Goal: Task Accomplishment & Management: Complete application form

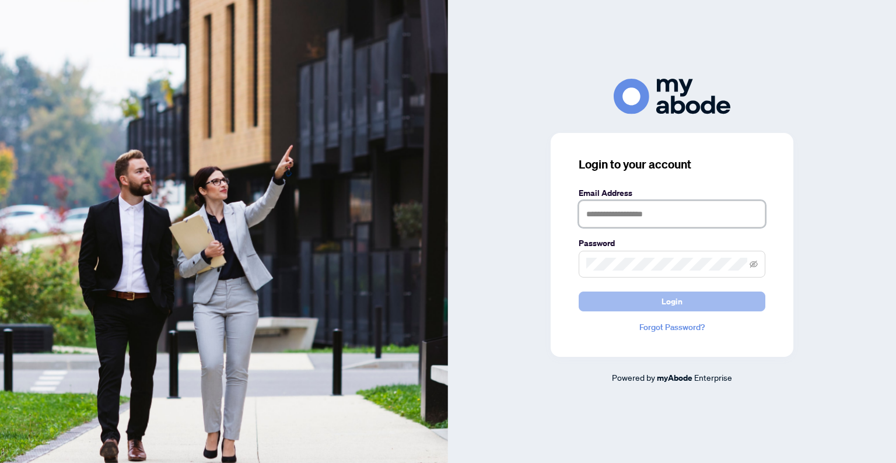
type input "**********"
click at [641, 305] on button "Login" at bounding box center [672, 302] width 187 height 20
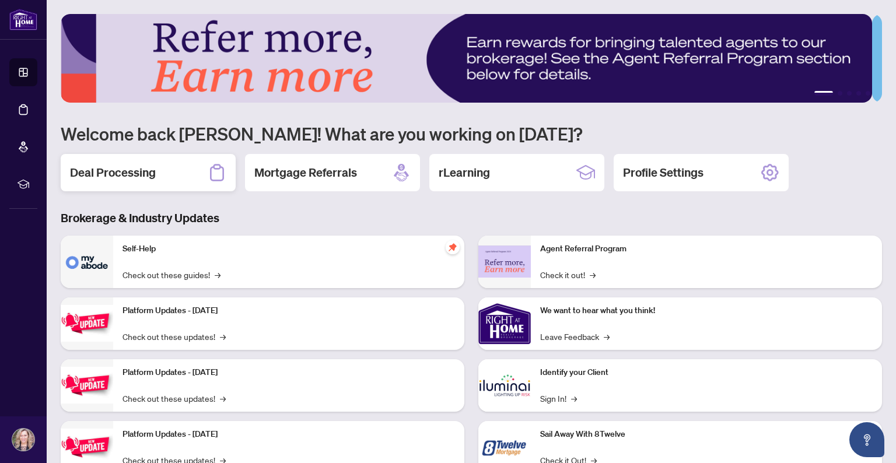
click at [140, 169] on h2 "Deal Processing" at bounding box center [113, 173] width 86 height 16
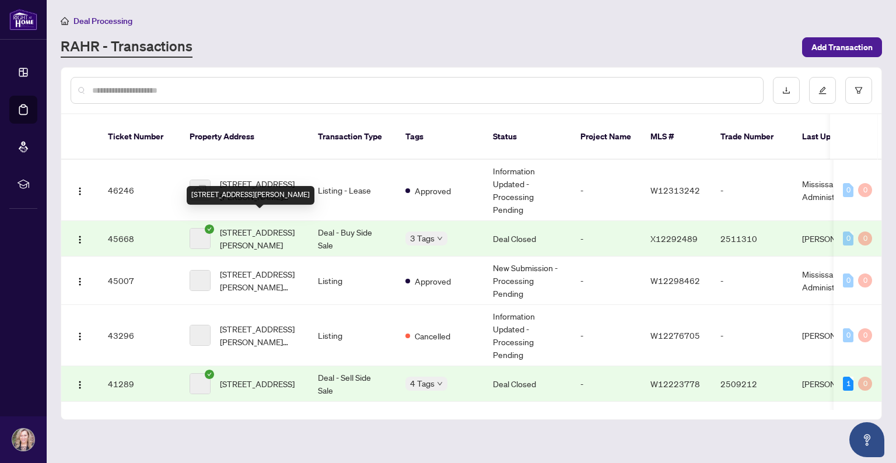
click at [229, 226] on span "[STREET_ADDRESS][PERSON_NAME]" at bounding box center [259, 239] width 79 height 26
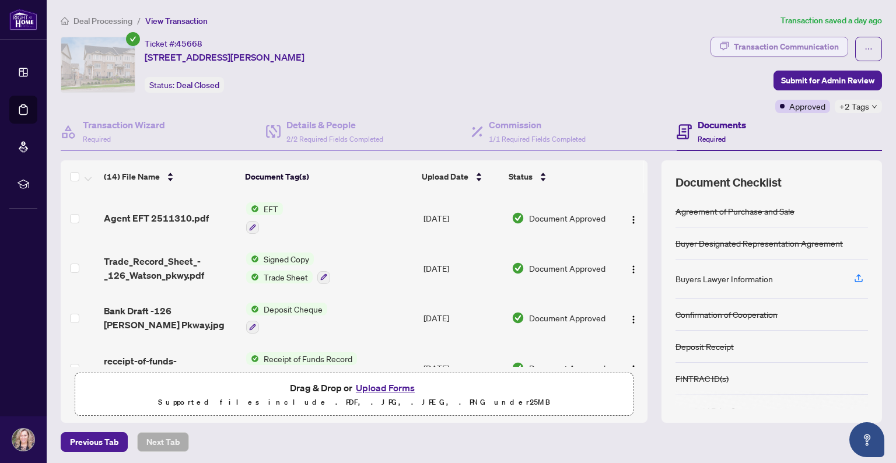
click at [747, 48] on div "Transaction Communication" at bounding box center [786, 46] width 105 height 19
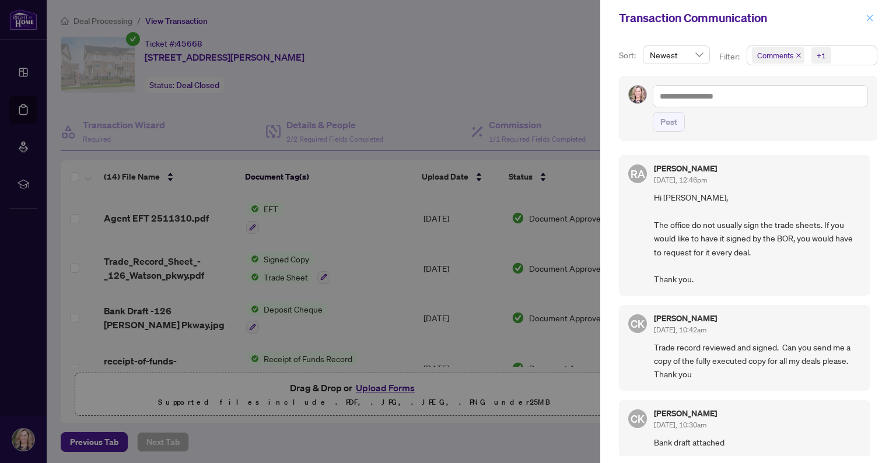
click at [866, 16] on icon "close" at bounding box center [870, 18] width 8 height 8
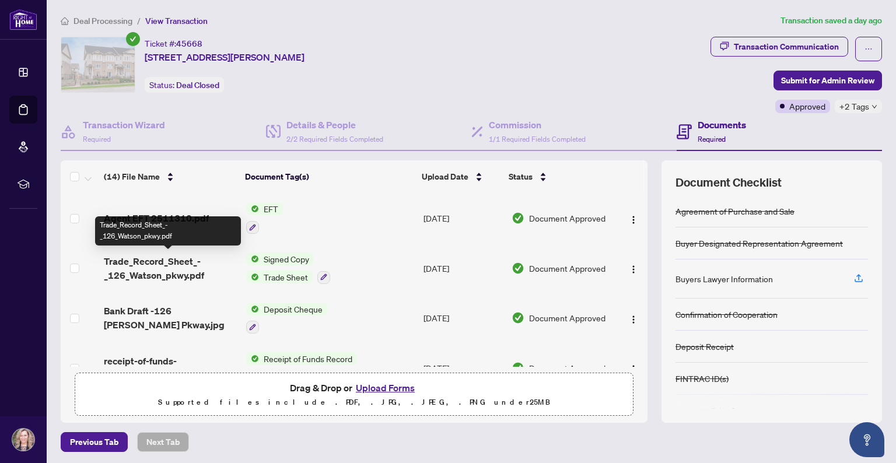
click at [163, 267] on span "Trade_Record_Sheet_-_126_Watson_pkwy.pdf" at bounding box center [170, 268] width 132 height 28
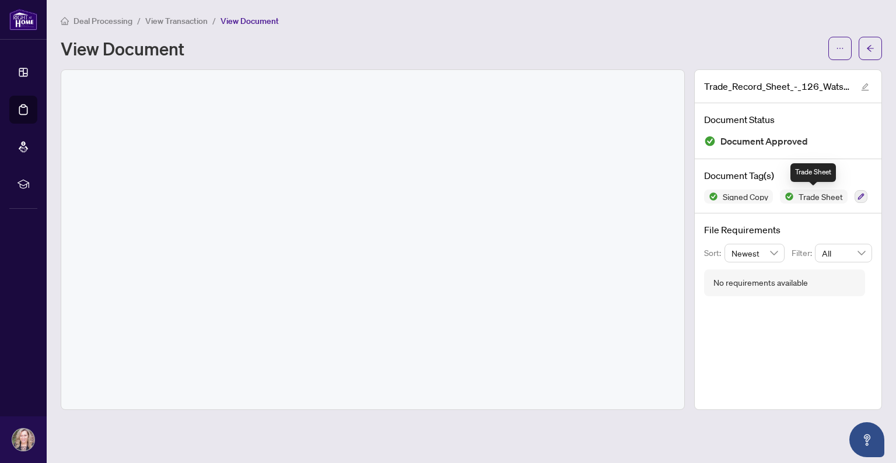
click at [822, 194] on span "Trade Sheet" at bounding box center [821, 197] width 54 height 8
click at [818, 197] on span "Trade Sheet" at bounding box center [821, 197] width 54 height 8
click at [801, 197] on span "Trade Sheet" at bounding box center [821, 197] width 54 height 8
click at [852, 193] on div "Signed Copy Trade Sheet" at bounding box center [788, 197] width 168 height 14
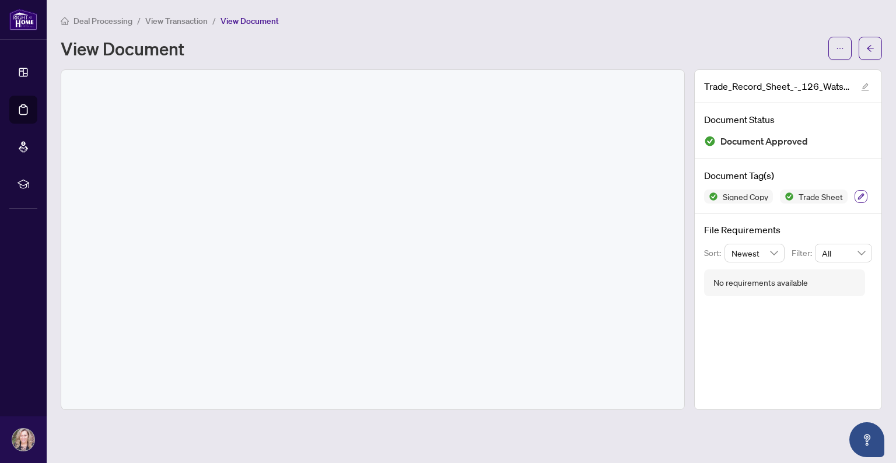
click at [859, 195] on icon "button" at bounding box center [861, 196] width 7 height 7
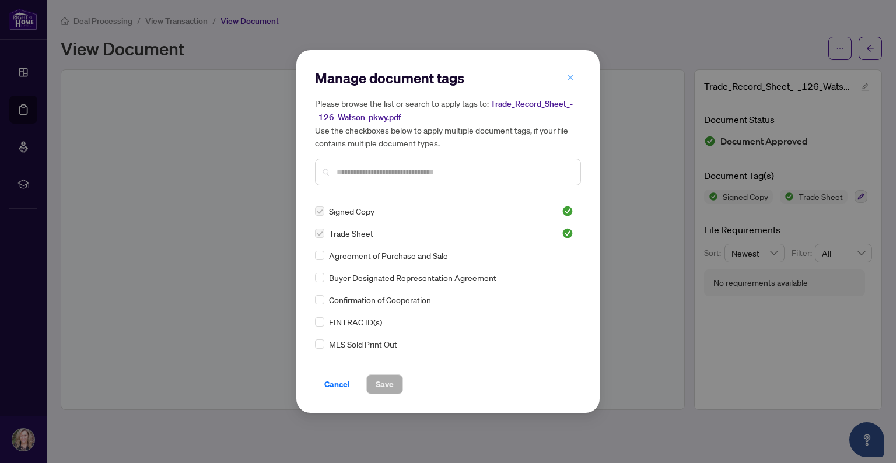
click at [569, 75] on icon "close" at bounding box center [571, 78] width 8 height 8
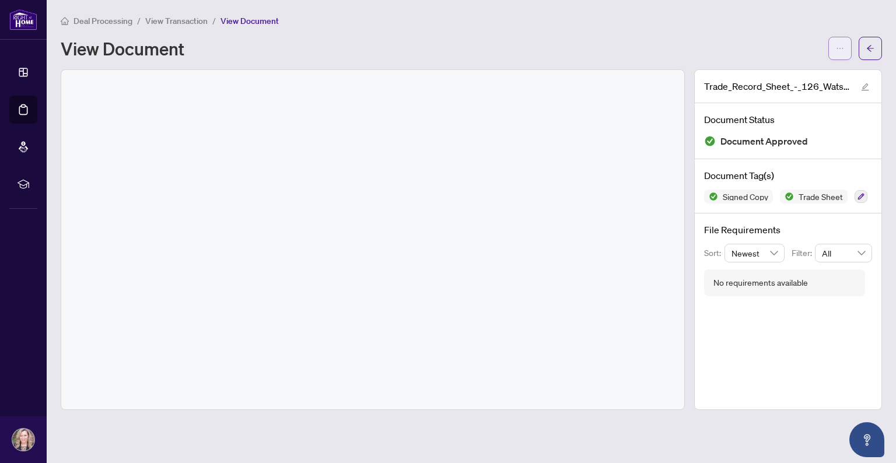
click at [841, 46] on icon "ellipsis" at bounding box center [840, 48] width 8 height 8
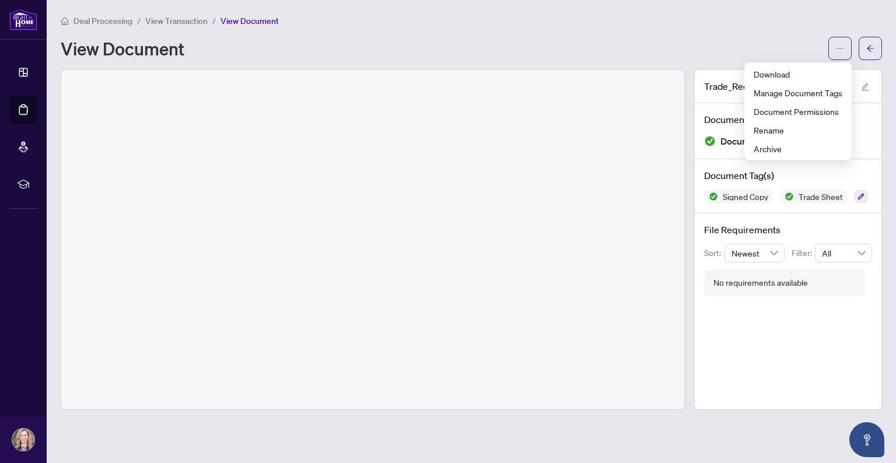
click at [821, 32] on div "Deal Processing / View Transaction / View Document View Document" at bounding box center [472, 37] width 822 height 46
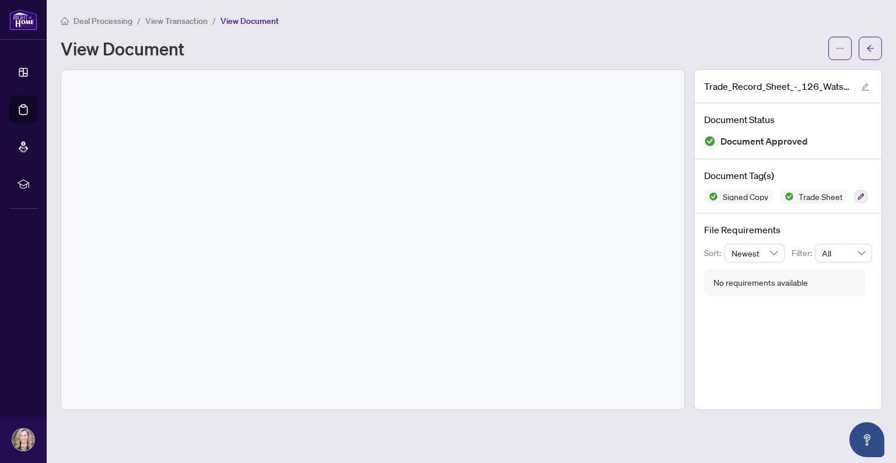
click at [110, 22] on span "Deal Processing" at bounding box center [103, 21] width 59 height 11
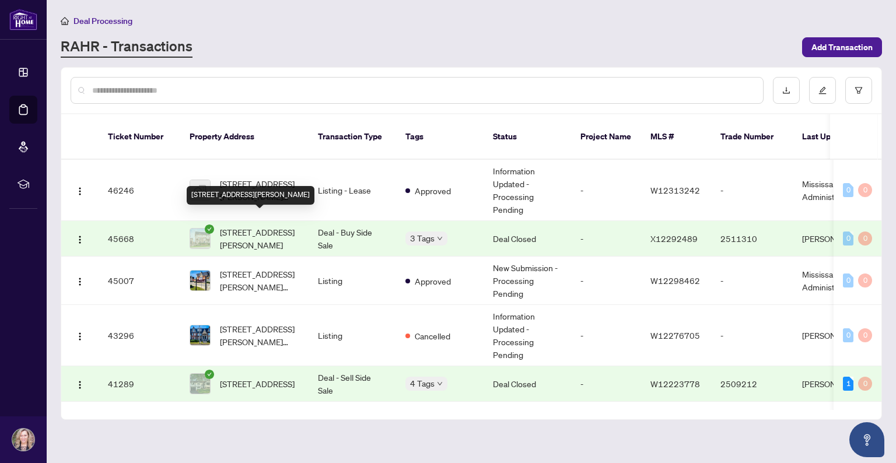
click at [268, 226] on span "[STREET_ADDRESS][PERSON_NAME]" at bounding box center [259, 239] width 79 height 26
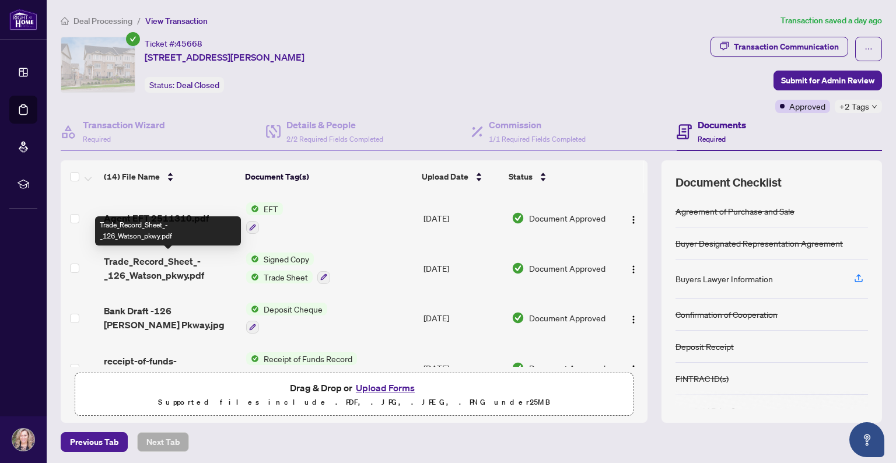
click at [141, 264] on span "Trade_Record_Sheet_-_126_Watson_pkwy.pdf" at bounding box center [170, 268] width 132 height 28
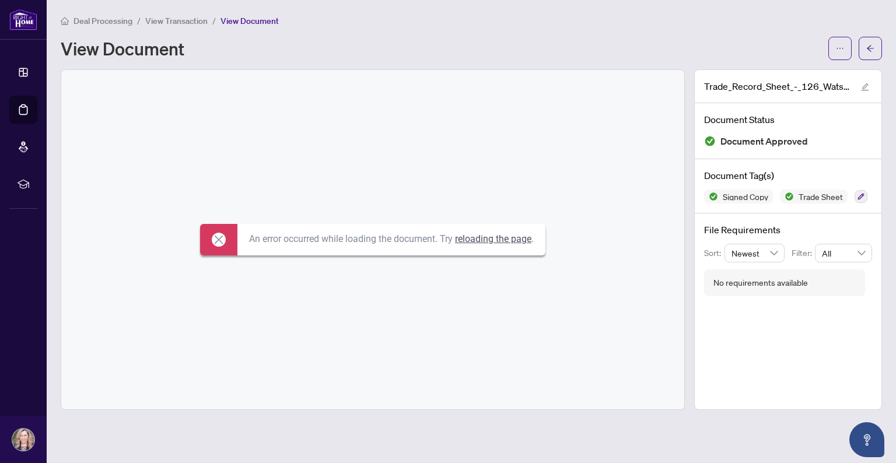
click at [480, 242] on link "reloading the page" at bounding box center [493, 238] width 76 height 11
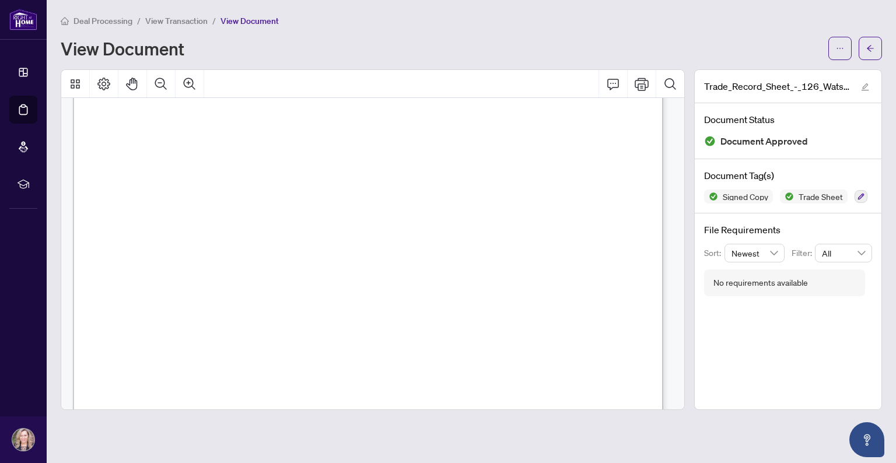
scroll to position [117, 0]
click at [639, 91] on button "Print" at bounding box center [642, 84] width 28 height 28
click at [114, 22] on span "Deal Processing" at bounding box center [103, 21] width 59 height 11
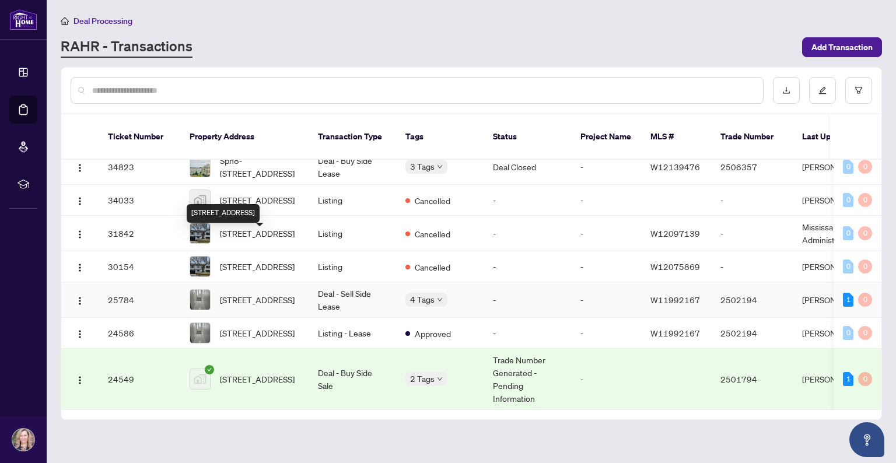
scroll to position [506, 0]
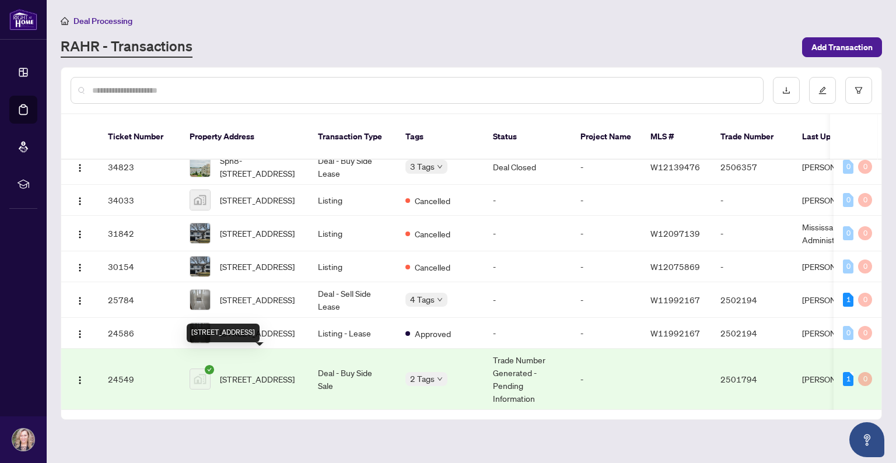
click at [253, 373] on span "[STREET_ADDRESS]" at bounding box center [257, 379] width 75 height 13
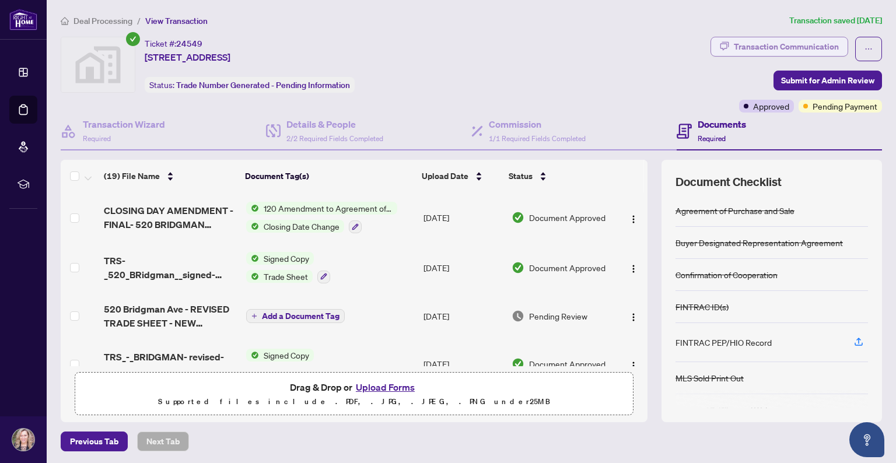
click at [749, 48] on div "Transaction Communication" at bounding box center [786, 46] width 105 height 19
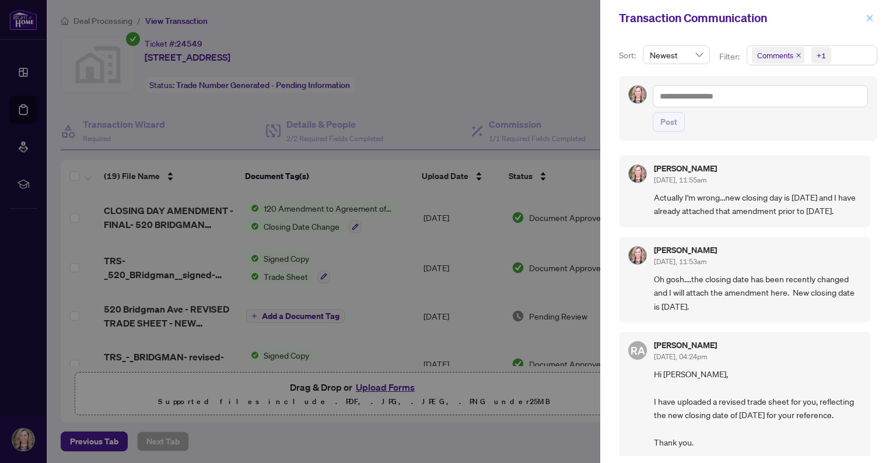
click at [873, 18] on icon "close" at bounding box center [870, 18] width 8 height 8
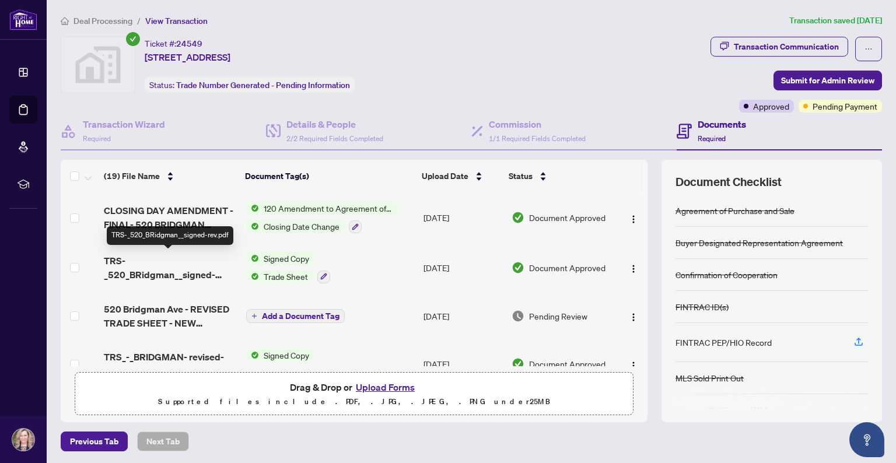
click at [166, 260] on span "TRS-_520_BRidgman__signed-rev.pdf" at bounding box center [170, 268] width 132 height 28
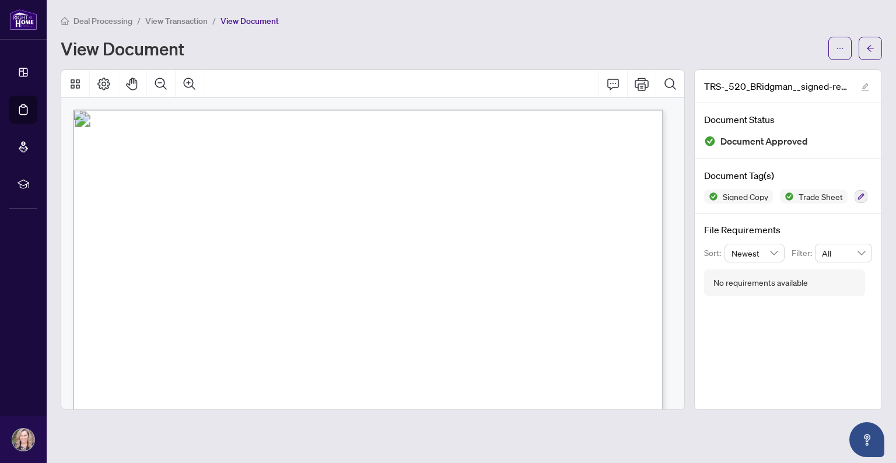
click at [84, 17] on span "Deal Processing" at bounding box center [103, 21] width 59 height 11
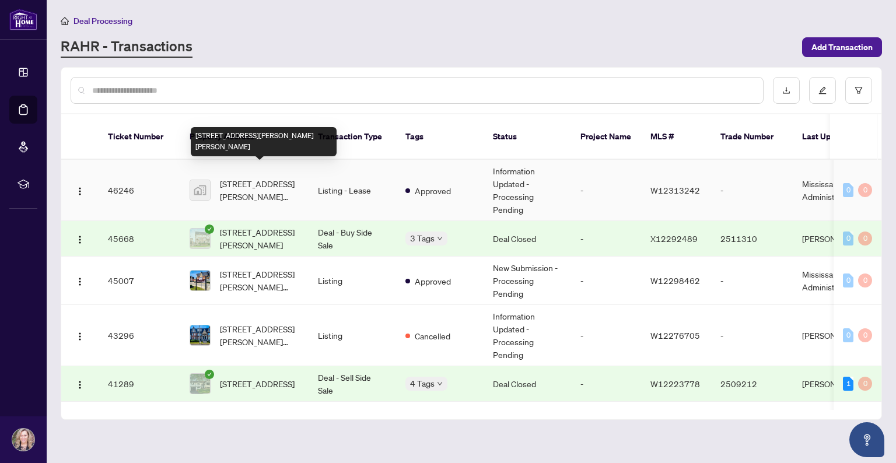
click at [252, 177] on span "[STREET_ADDRESS][PERSON_NAME][PERSON_NAME]" at bounding box center [259, 190] width 79 height 26
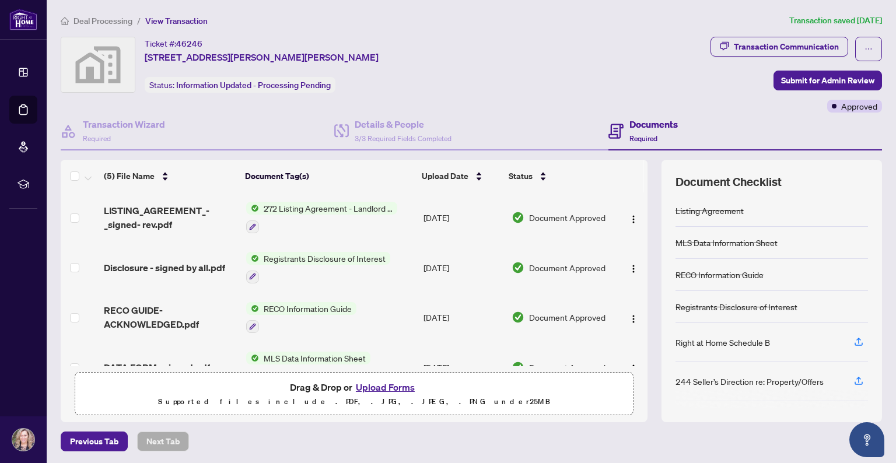
click at [86, 23] on span "Deal Processing" at bounding box center [103, 21] width 59 height 11
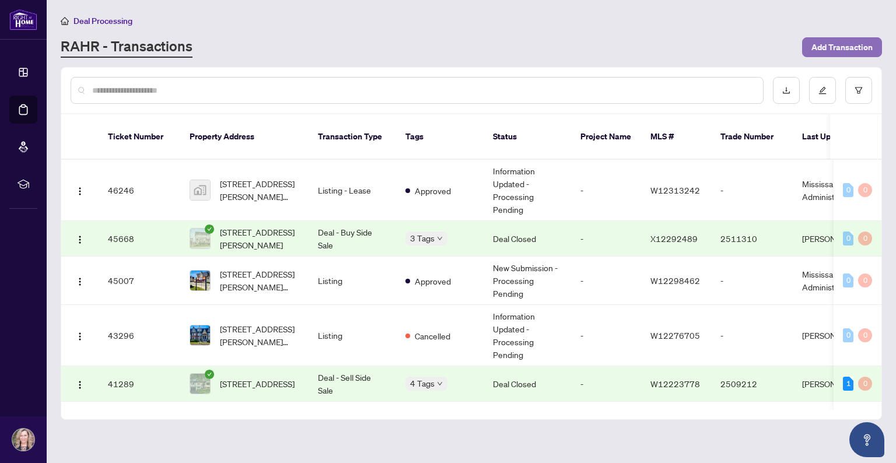
click at [824, 48] on span "Add Transaction" at bounding box center [842, 47] width 61 height 19
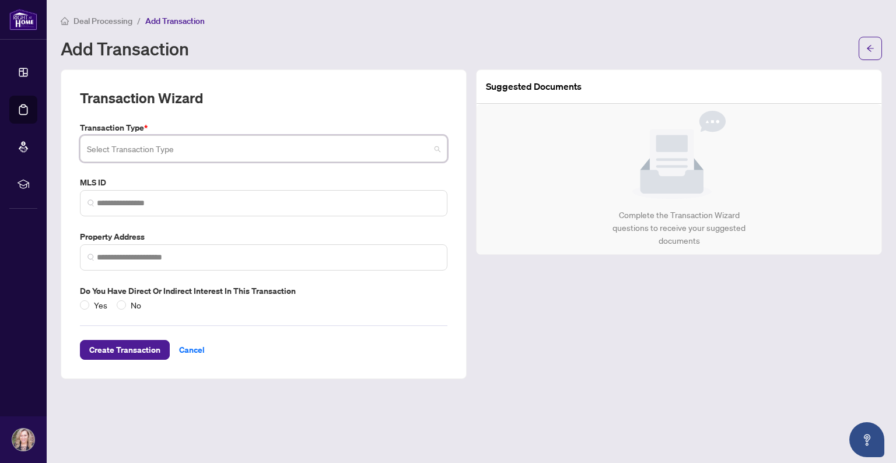
click at [144, 147] on input "search" at bounding box center [258, 151] width 343 height 26
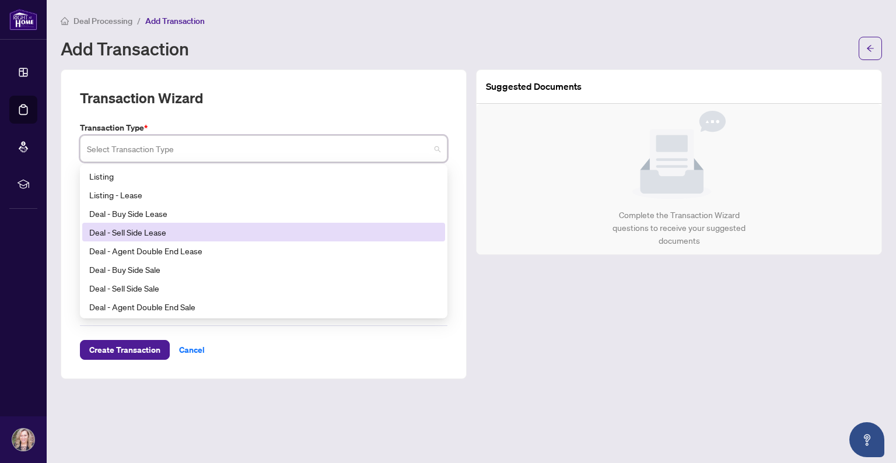
click at [174, 231] on div "Deal - Sell Side Lease" at bounding box center [263, 232] width 349 height 13
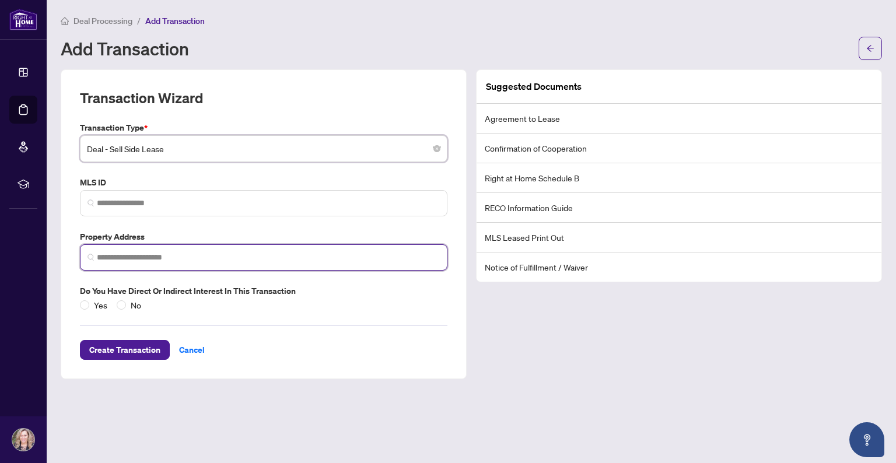
click at [107, 258] on input "search" at bounding box center [268, 257] width 343 height 12
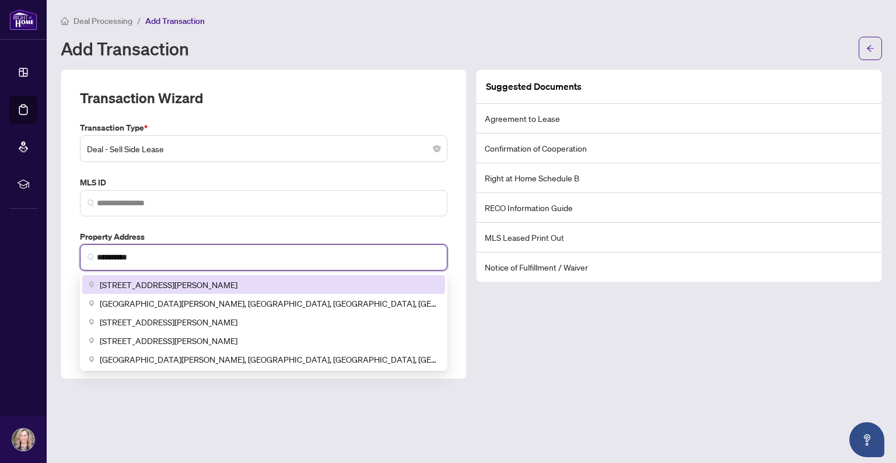
click at [198, 277] on div "1380 Costigan Road, Milton, ON, Canada" at bounding box center [263, 284] width 363 height 19
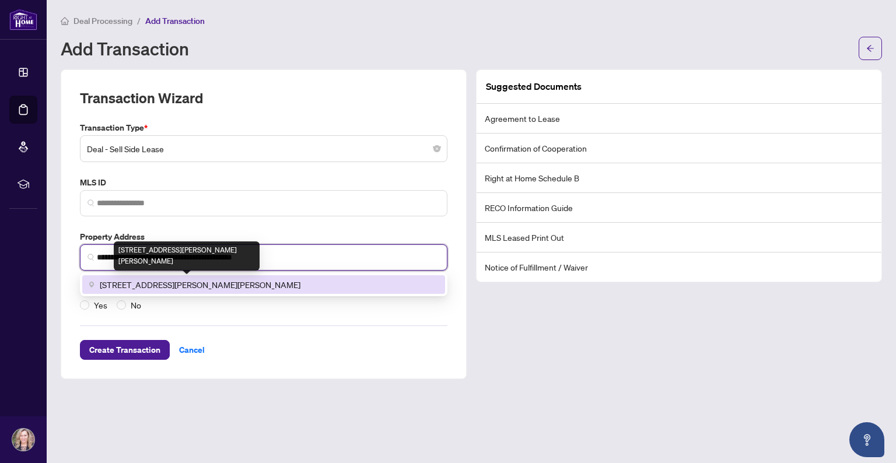
click at [199, 284] on span "1380 Costigan Road unit 33, Milton, ON, Canada" at bounding box center [200, 284] width 201 height 13
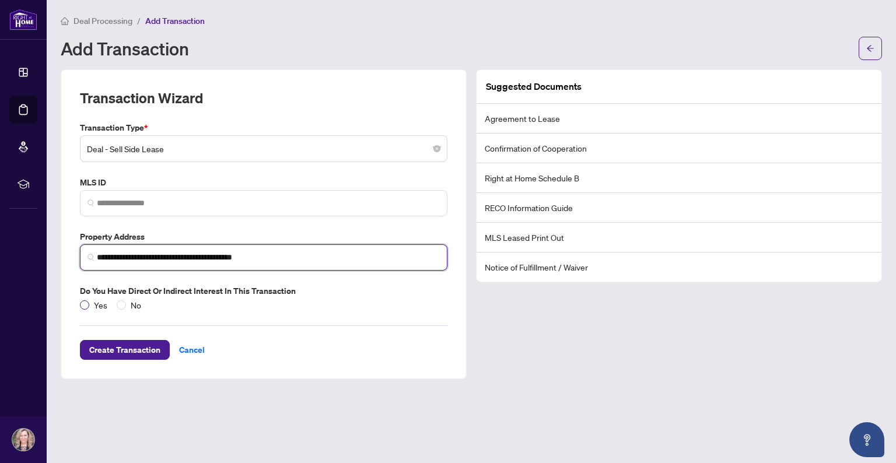
type input "**********"
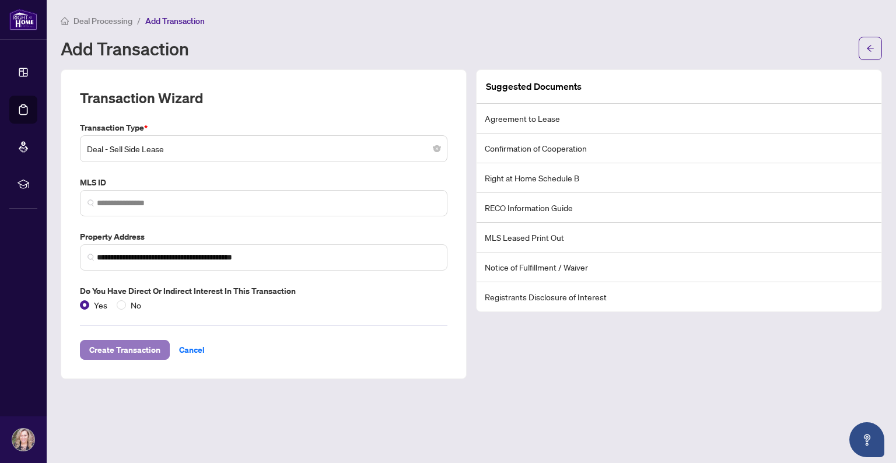
click at [117, 349] on span "Create Transaction" at bounding box center [124, 350] width 71 height 19
